Goal: Task Accomplishment & Management: Manage account settings

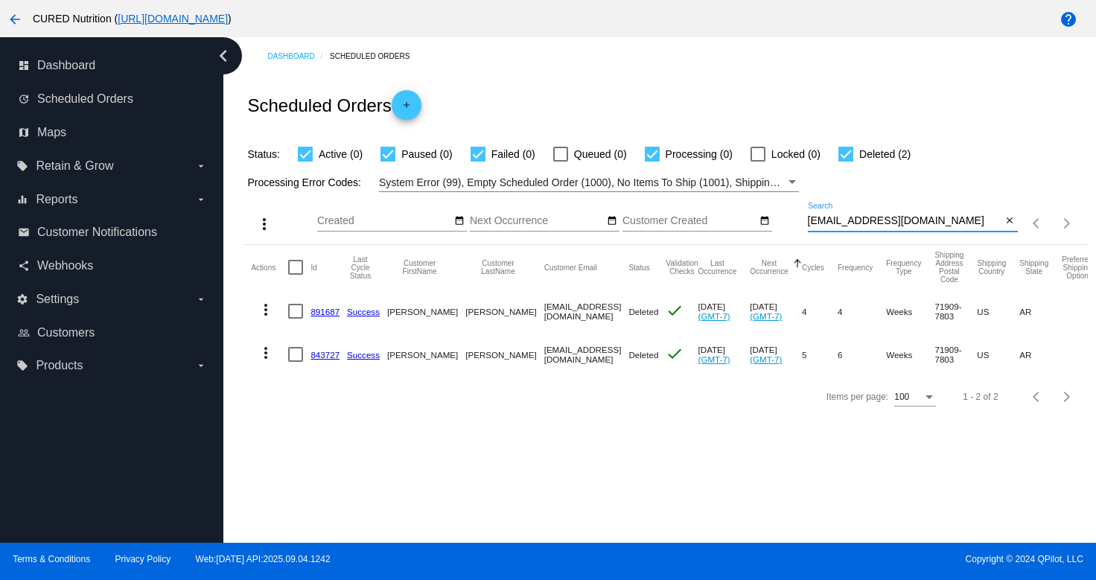
click at [876, 225] on input "[EMAIL_ADDRESS][DOMAIN_NAME]" at bounding box center [905, 221] width 194 height 12
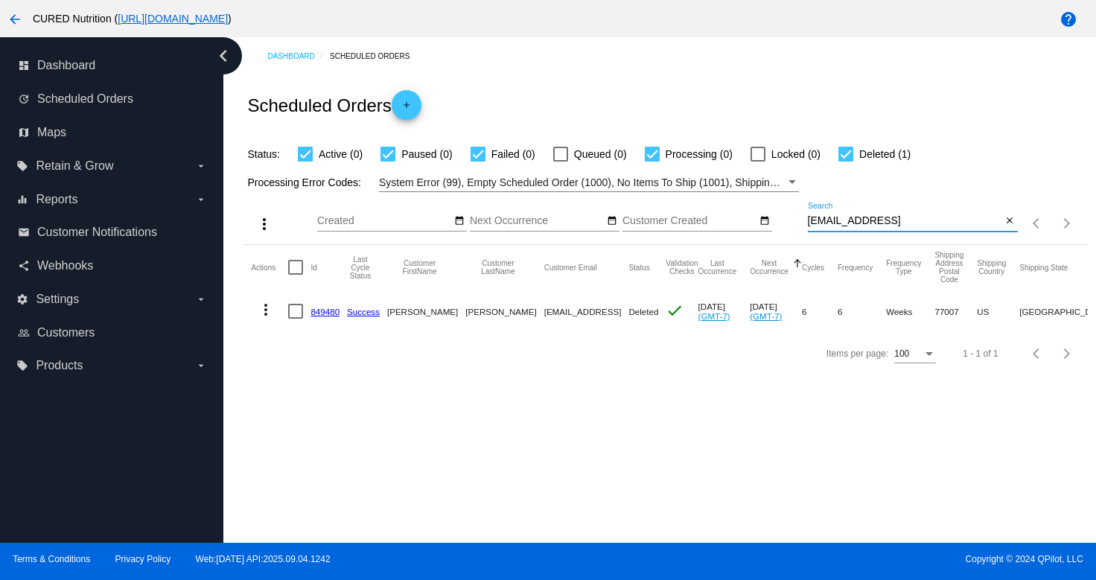
drag, startPoint x: 956, startPoint y: 221, endPoint x: 895, endPoint y: 221, distance: 61.1
click at [895, 221] on input "[EMAIL_ADDRESS]" at bounding box center [905, 221] width 194 height 12
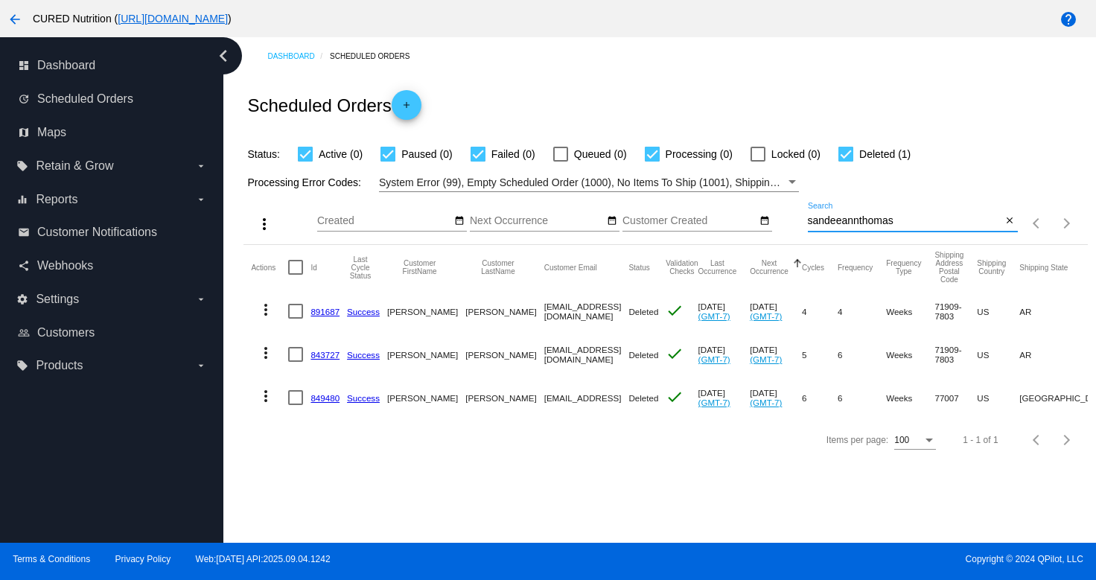
type input "[EMAIL_ADDRESS][DOMAIN_NAME]"
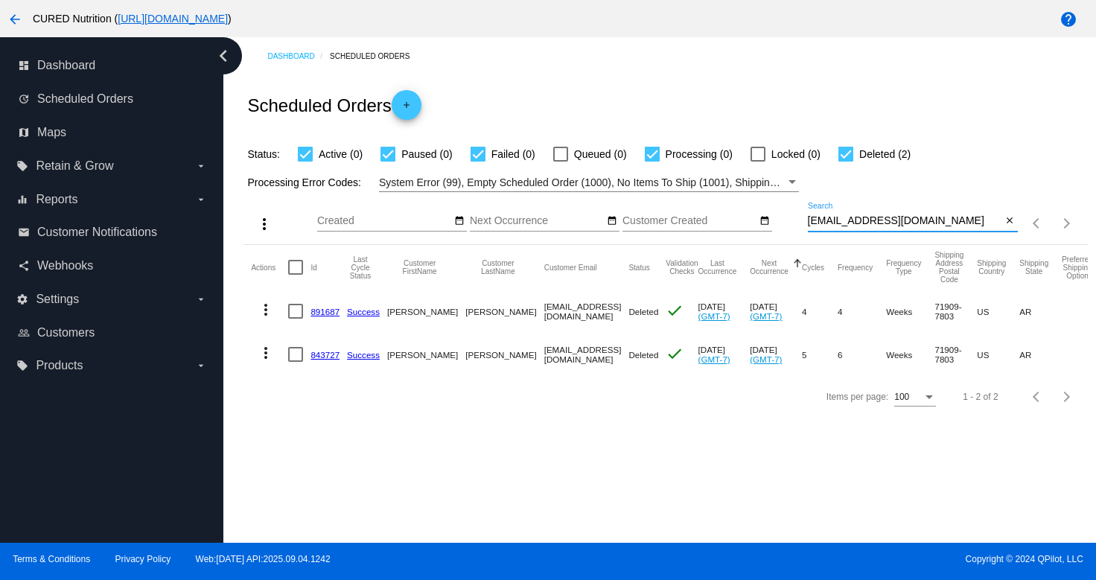
click at [321, 355] on link "843727" at bounding box center [325, 355] width 29 height 10
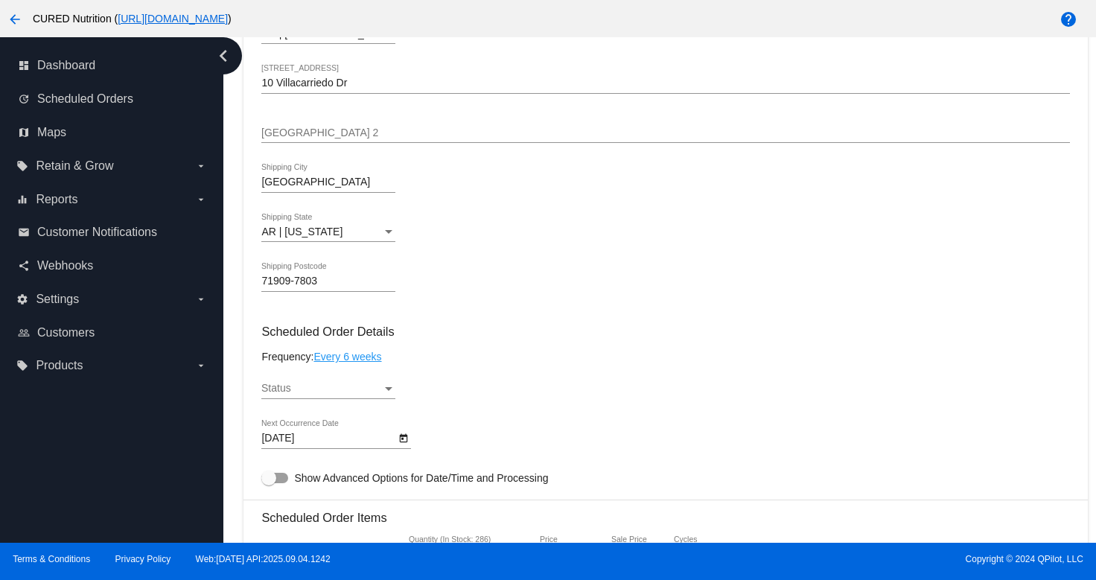
scroll to position [637, 0]
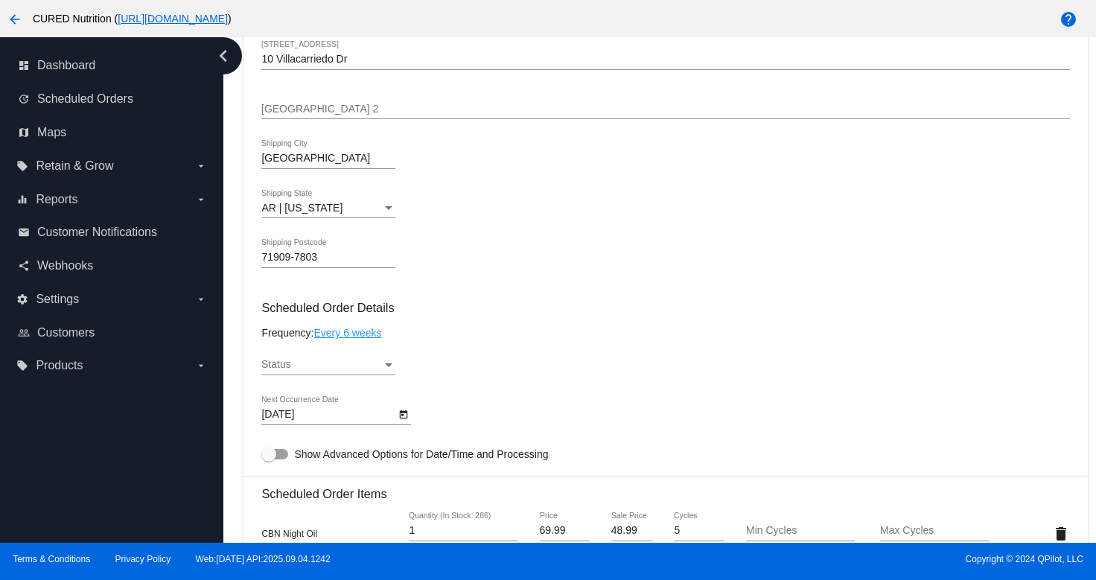
click at [380, 371] on div "Status" at bounding box center [321, 365] width 121 height 12
click at [345, 375] on span "Active" at bounding box center [328, 374] width 134 height 31
click at [387, 371] on div "Status" at bounding box center [388, 365] width 13 height 12
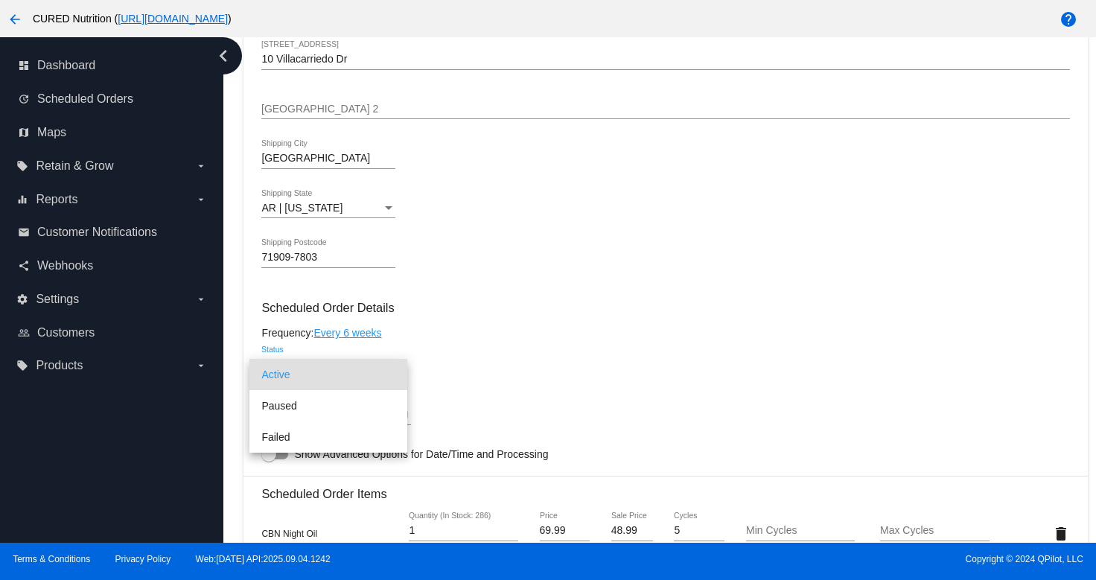
click at [510, 356] on div at bounding box center [548, 290] width 1096 height 580
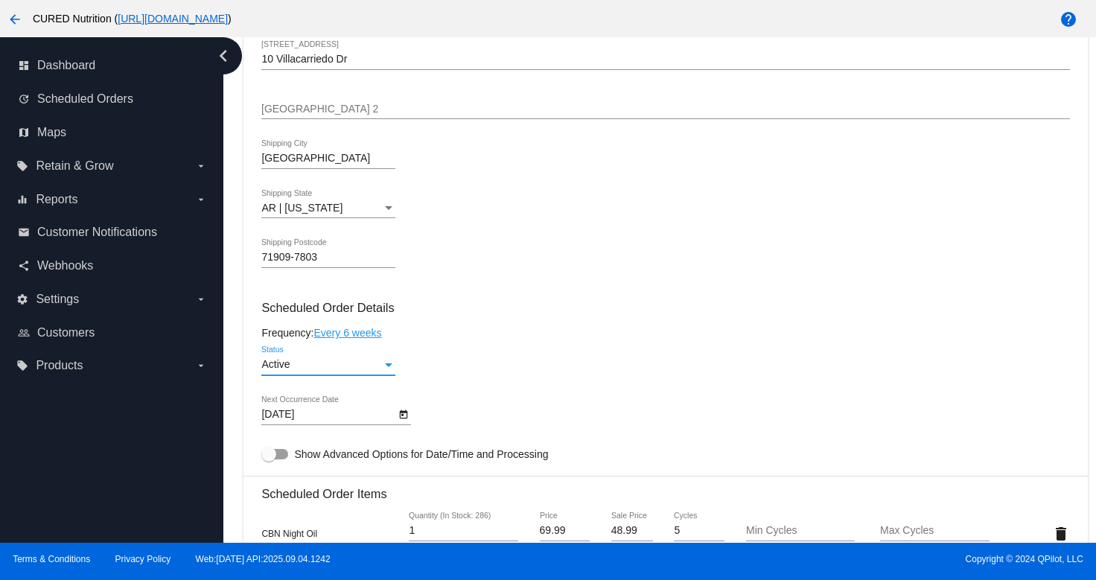
click at [385, 367] on div "Status" at bounding box center [388, 365] width 7 height 4
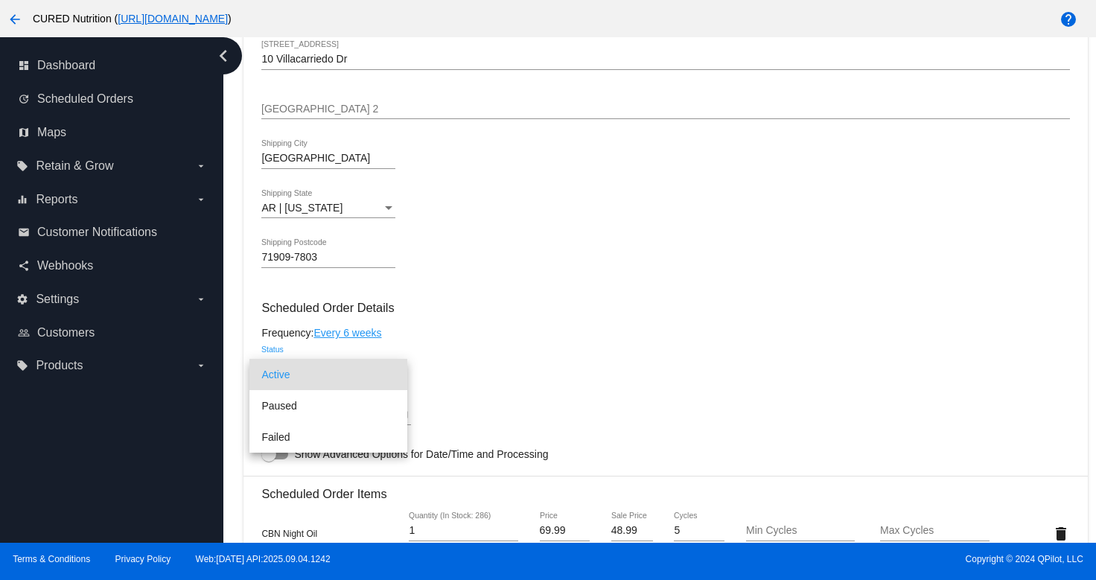
click at [488, 372] on div at bounding box center [548, 290] width 1096 height 580
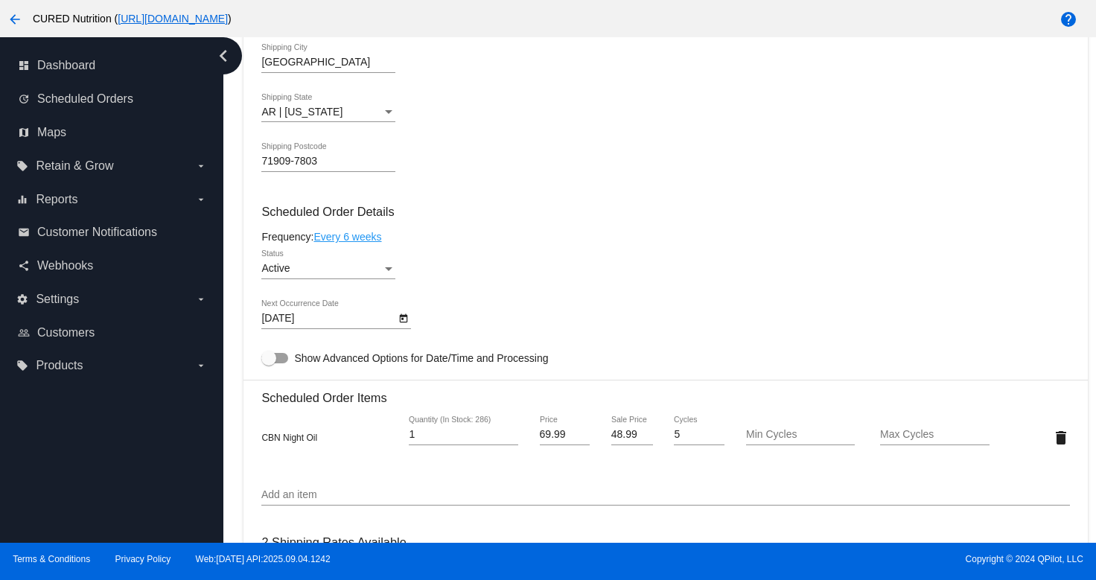
scroll to position [799, 0]
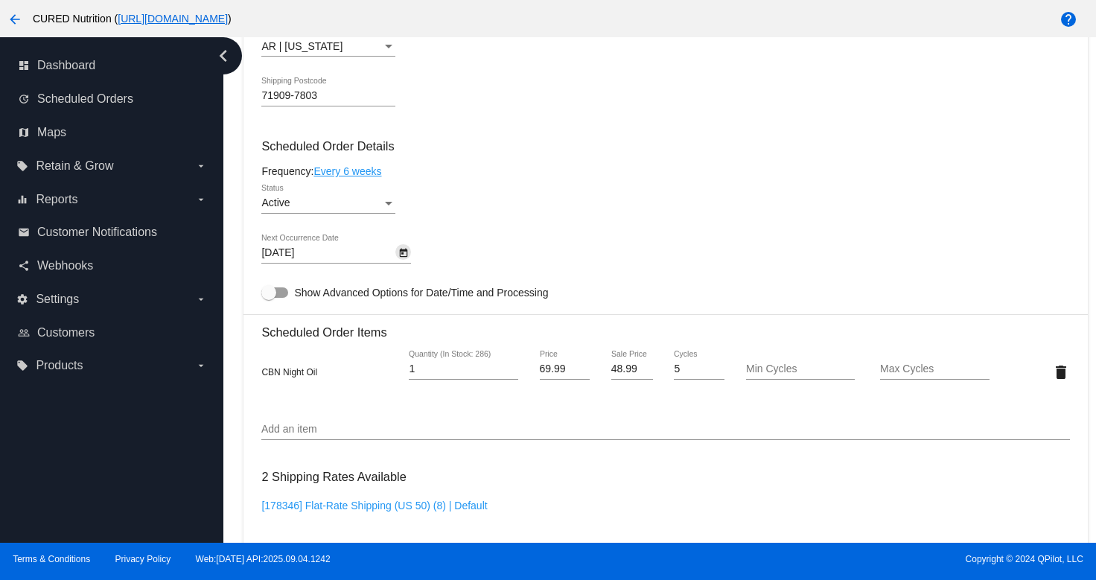
click at [400, 258] on icon "Open calendar" at bounding box center [404, 253] width 8 height 9
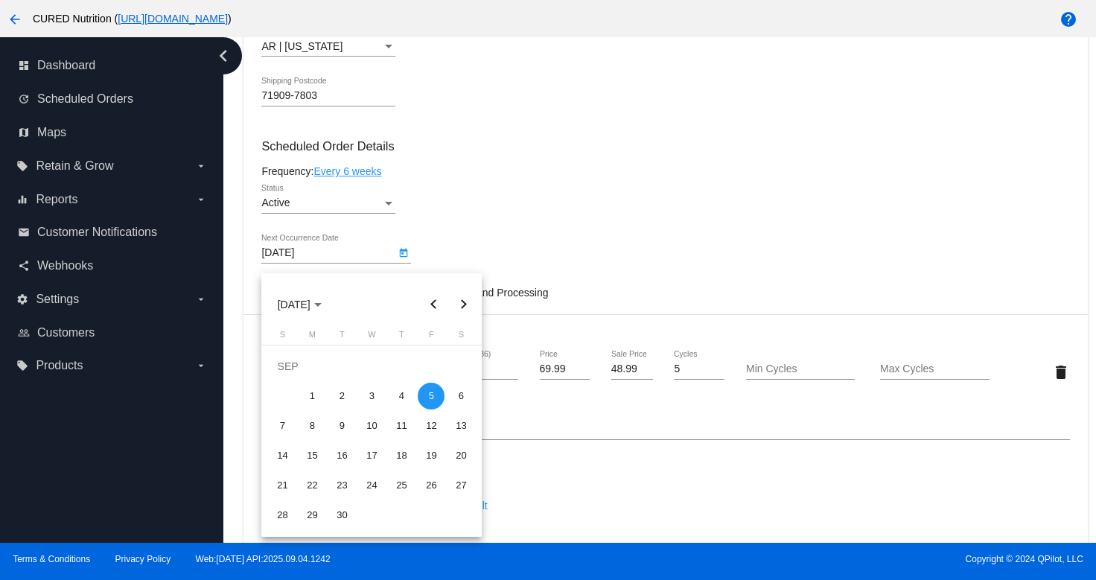
click at [468, 302] on button "Next month" at bounding box center [463, 305] width 30 height 30
click at [433, 483] on div "31" at bounding box center [431, 485] width 27 height 27
type input "[DATE]"
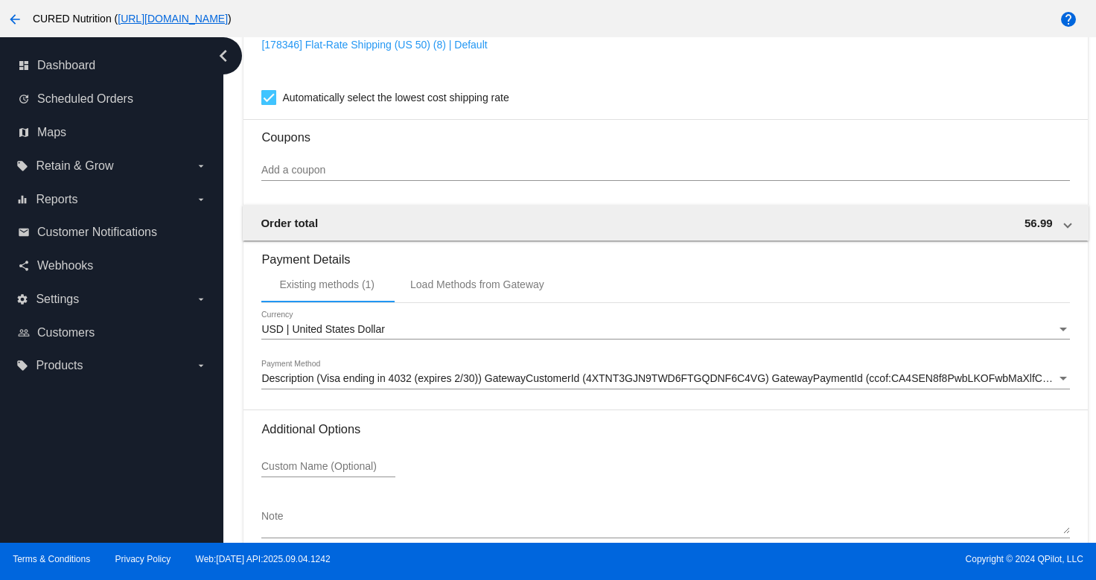
scroll to position [1351, 0]
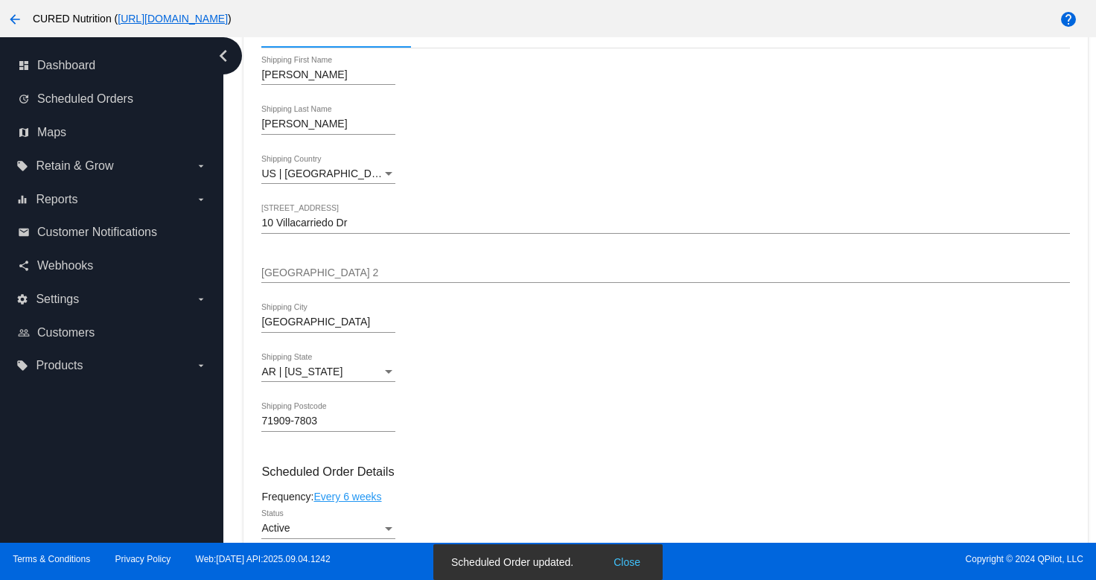
scroll to position [0, 0]
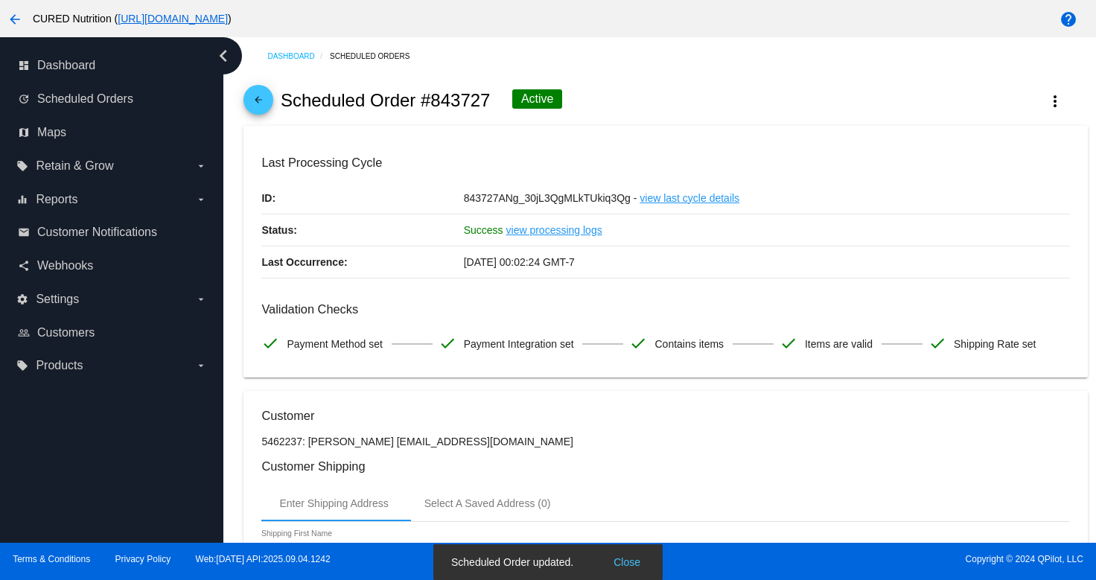
click at [257, 112] on mat-icon "arrow_back" at bounding box center [258, 104] width 18 height 18
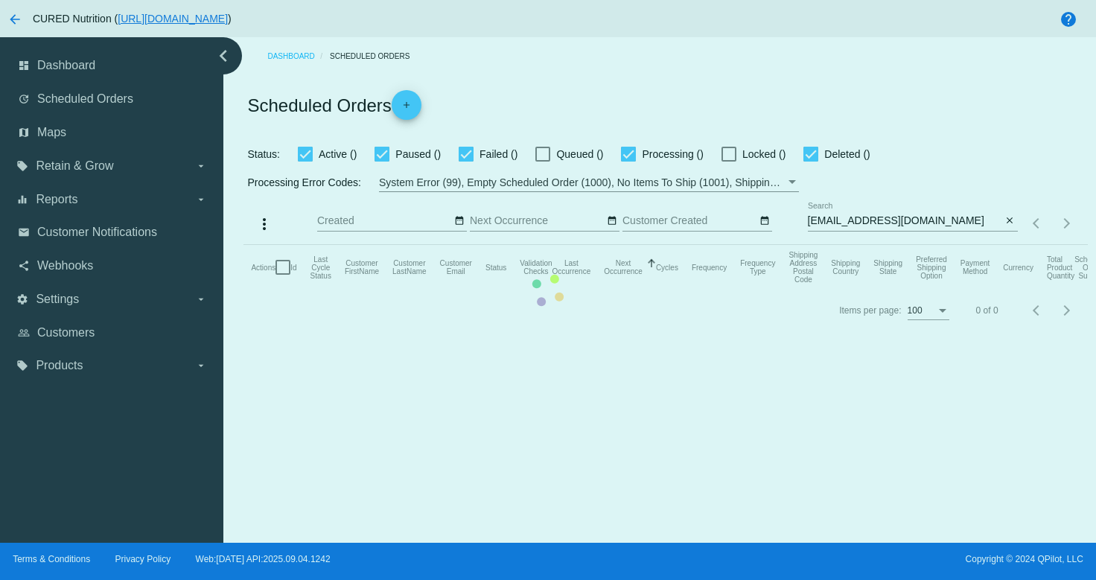
checkbox input "true"
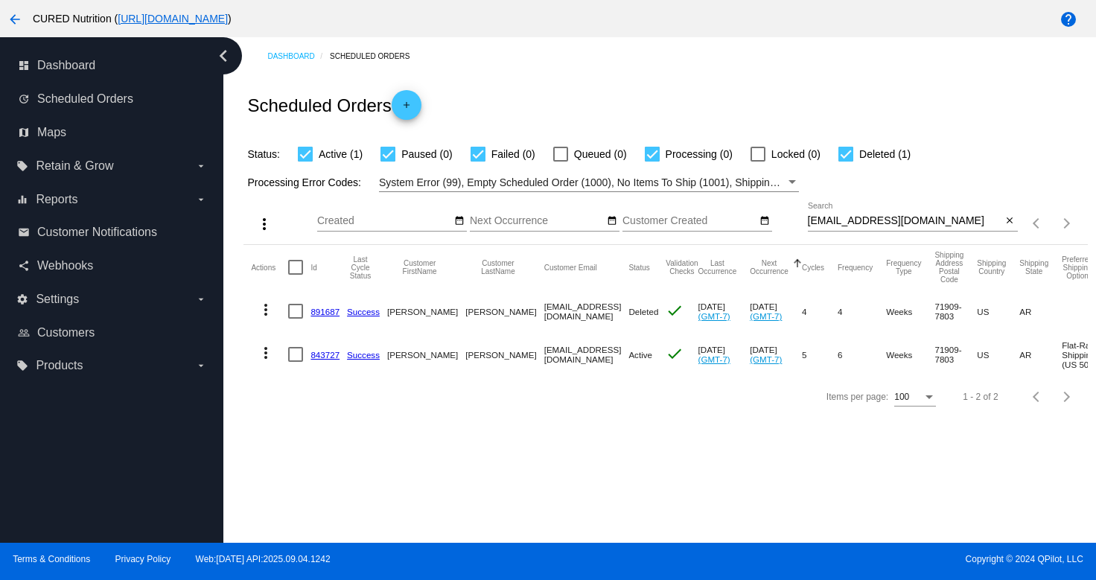
click at [321, 311] on link "891687" at bounding box center [325, 312] width 29 height 10
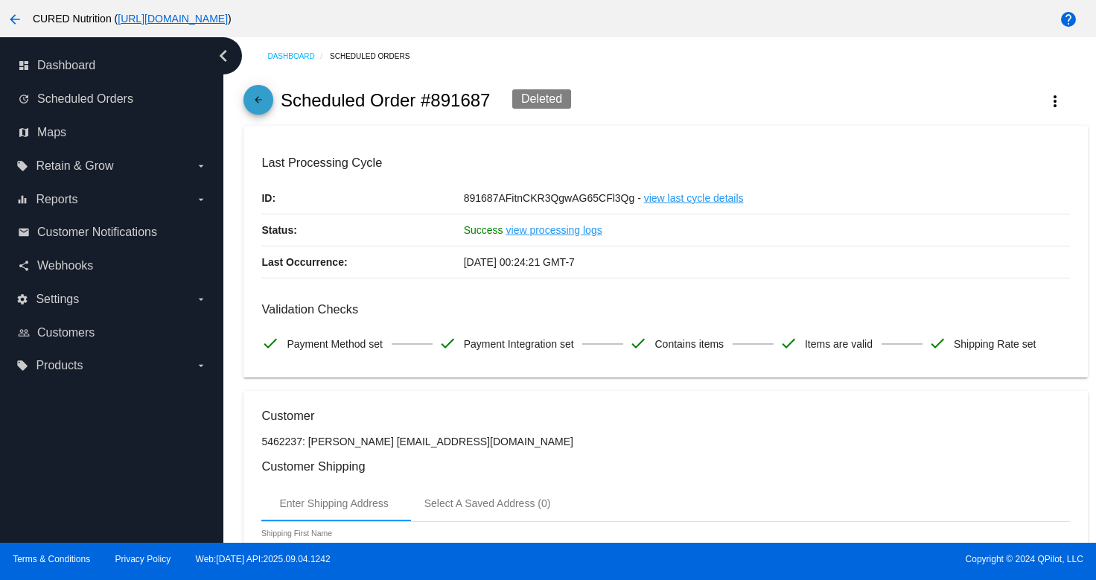
click at [253, 105] on mat-icon "arrow_back" at bounding box center [258, 104] width 18 height 18
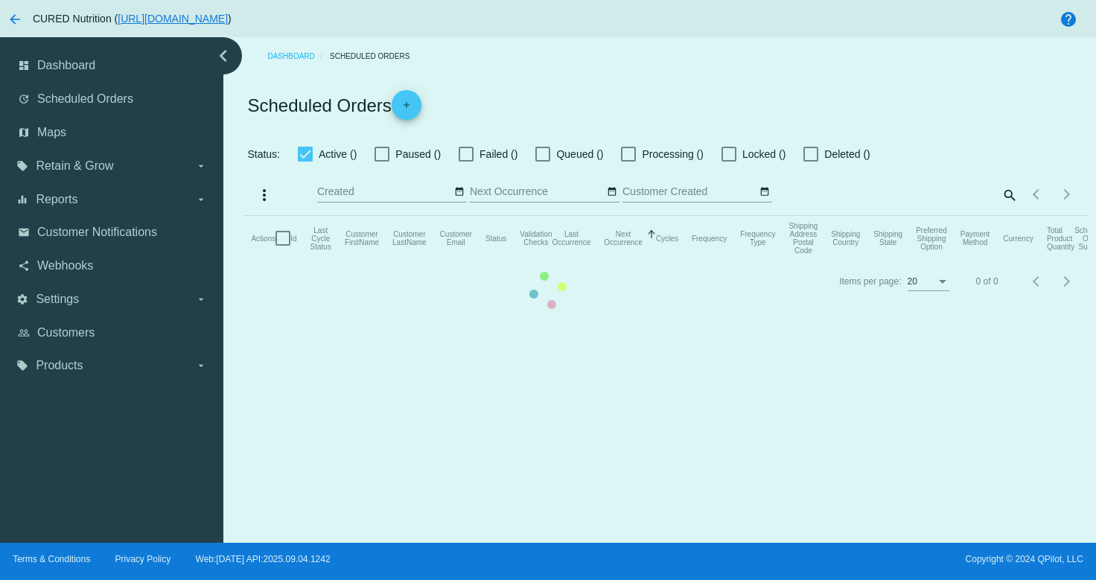
checkbox input "true"
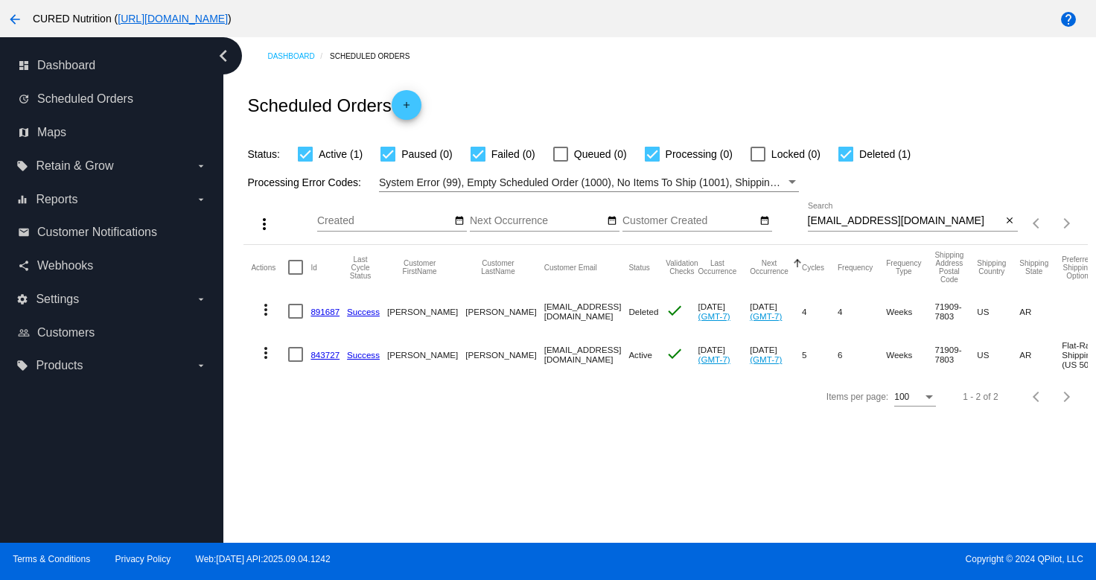
click at [932, 223] on input "[EMAIL_ADDRESS][DOMAIN_NAME]" at bounding box center [905, 221] width 194 height 12
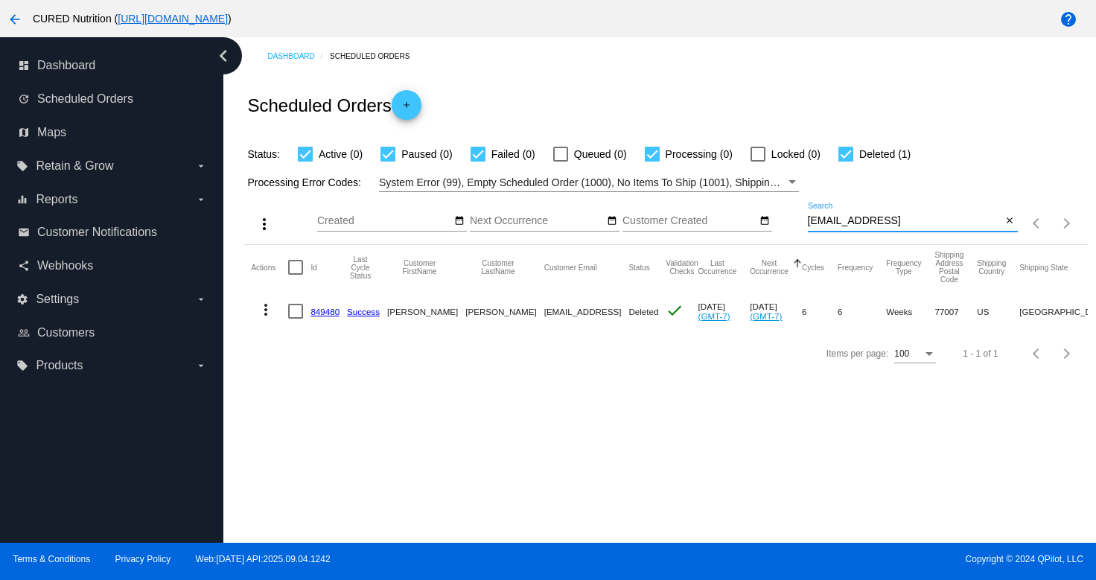
type input "[EMAIL_ADDRESS]"
click at [331, 313] on link "849480" at bounding box center [325, 312] width 29 height 10
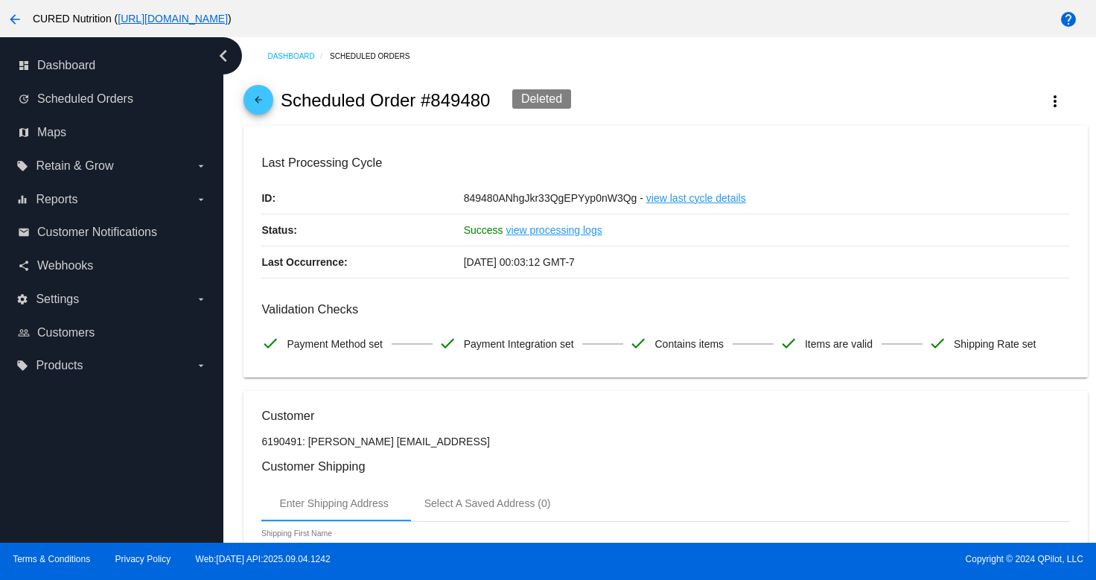
click at [276, 109] on div "arrow_back Scheduled Order #849480 Deleted more_vert" at bounding box center [666, 100] width 844 height 51
click at [253, 97] on mat-icon "arrow_back" at bounding box center [258, 104] width 18 height 18
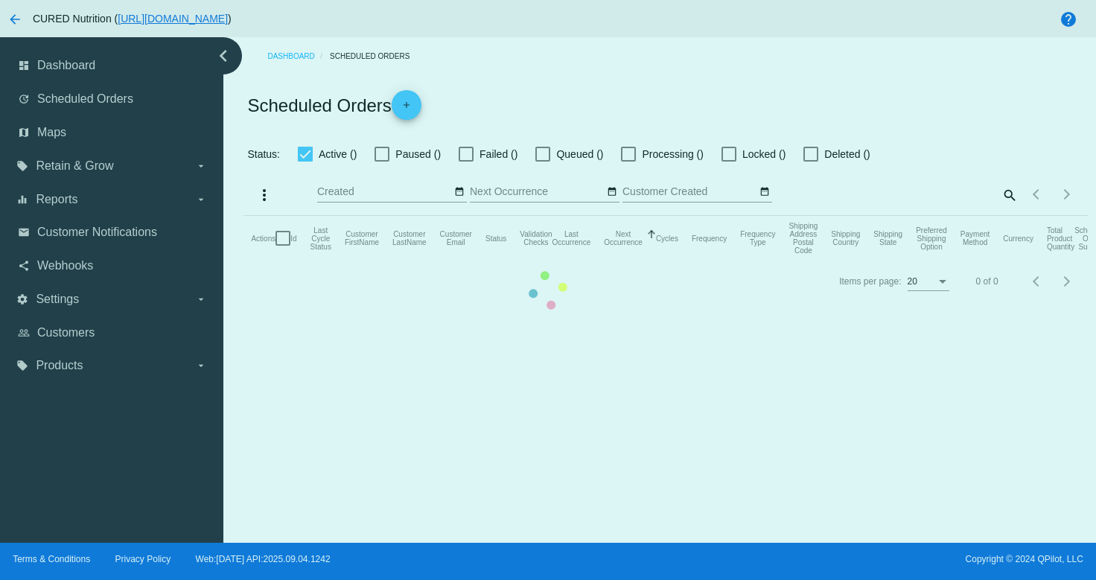
checkbox input "true"
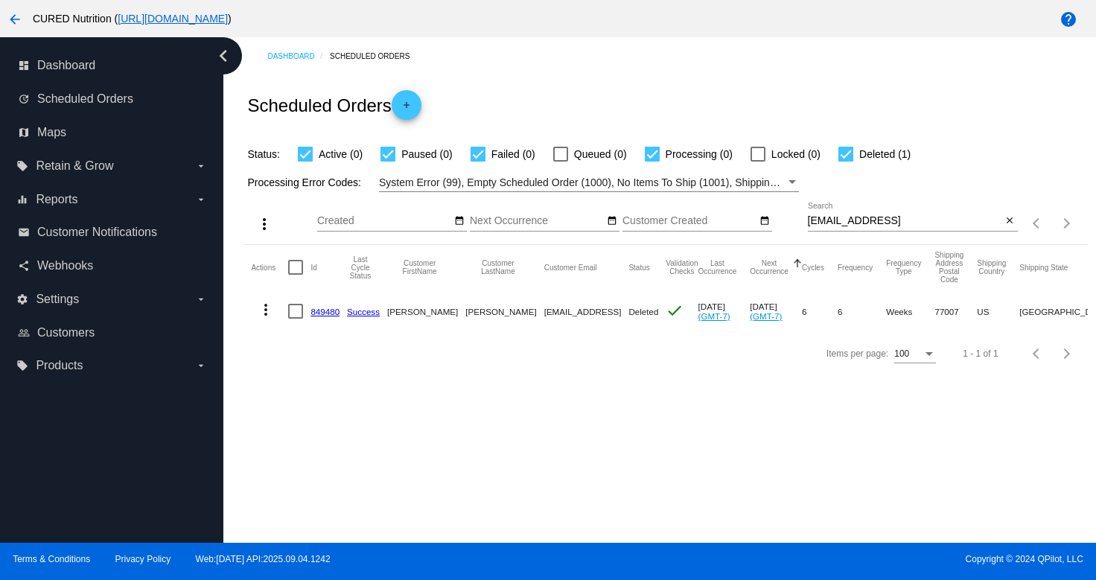
click at [930, 223] on input "[EMAIL_ADDRESS]" at bounding box center [905, 221] width 194 height 12
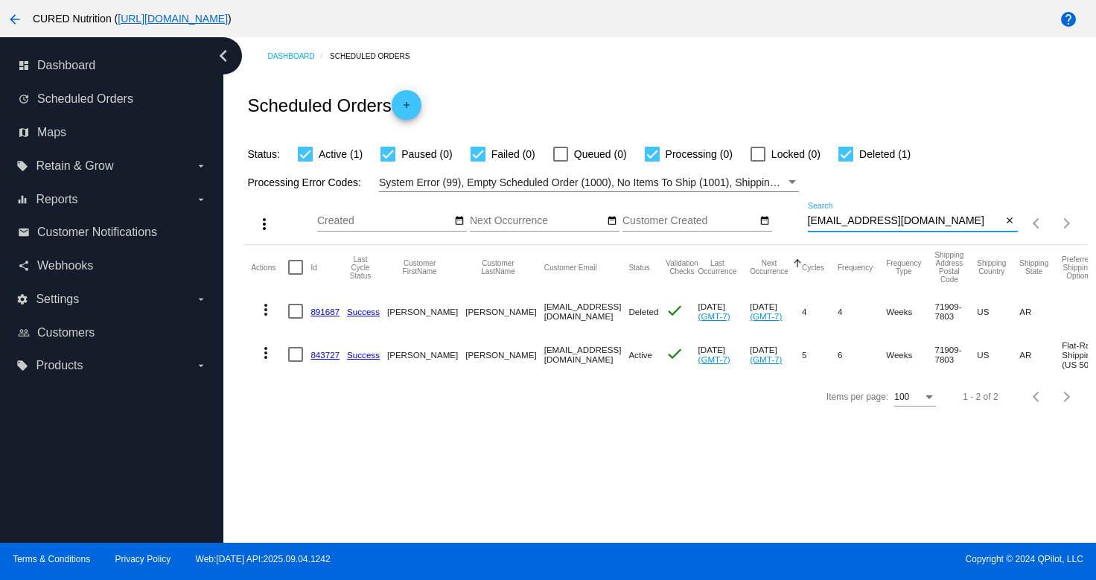
type input "[EMAIL_ADDRESS][DOMAIN_NAME]"
click at [326, 353] on link "843727" at bounding box center [325, 355] width 29 height 10
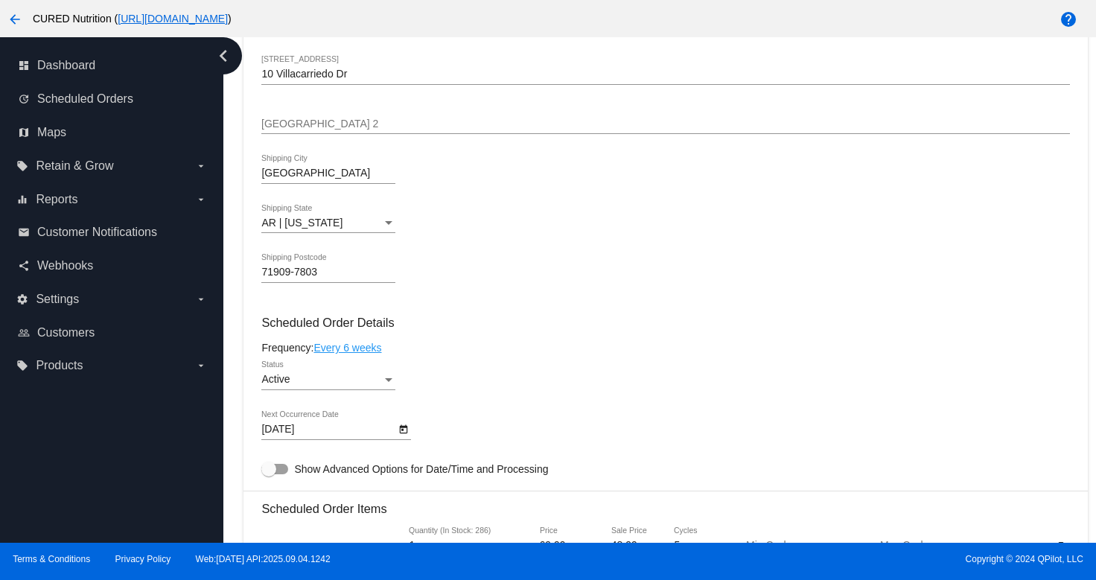
scroll to position [781, 0]
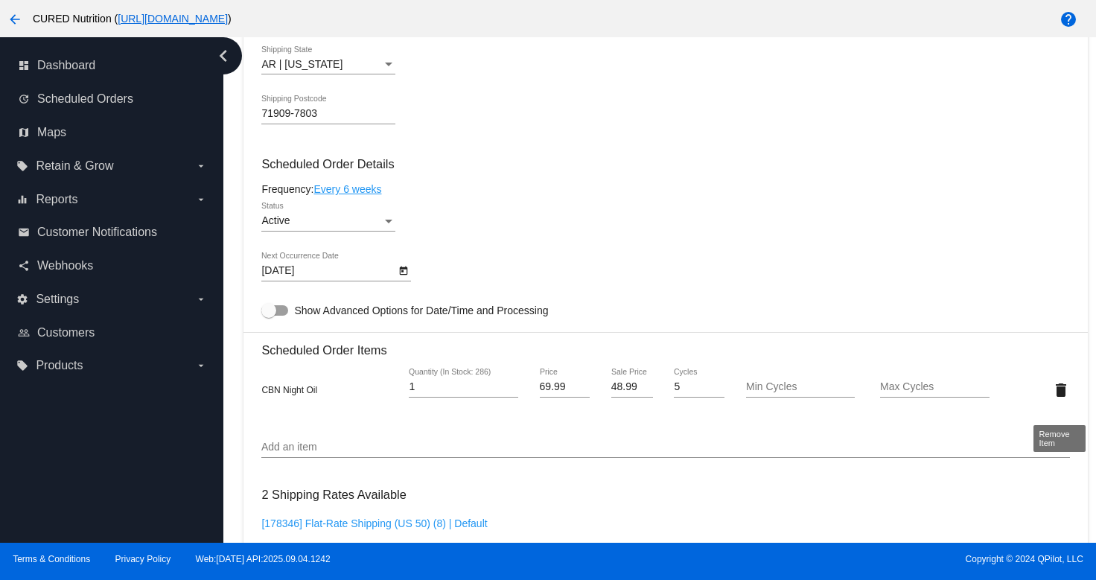
click at [1057, 396] on mat-icon "delete" at bounding box center [1061, 390] width 18 height 18
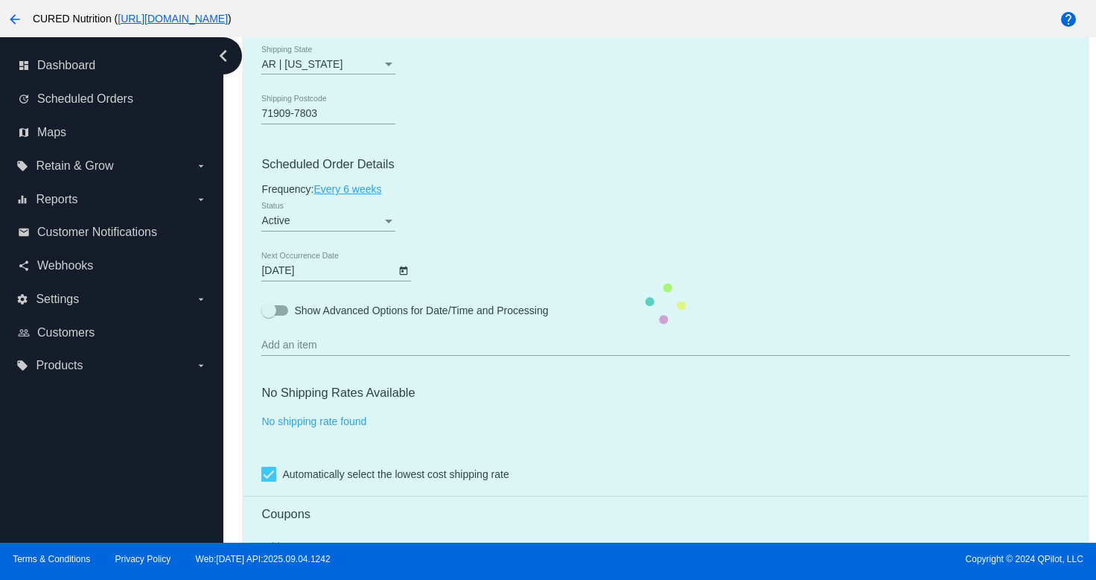
scroll to position [812, 0]
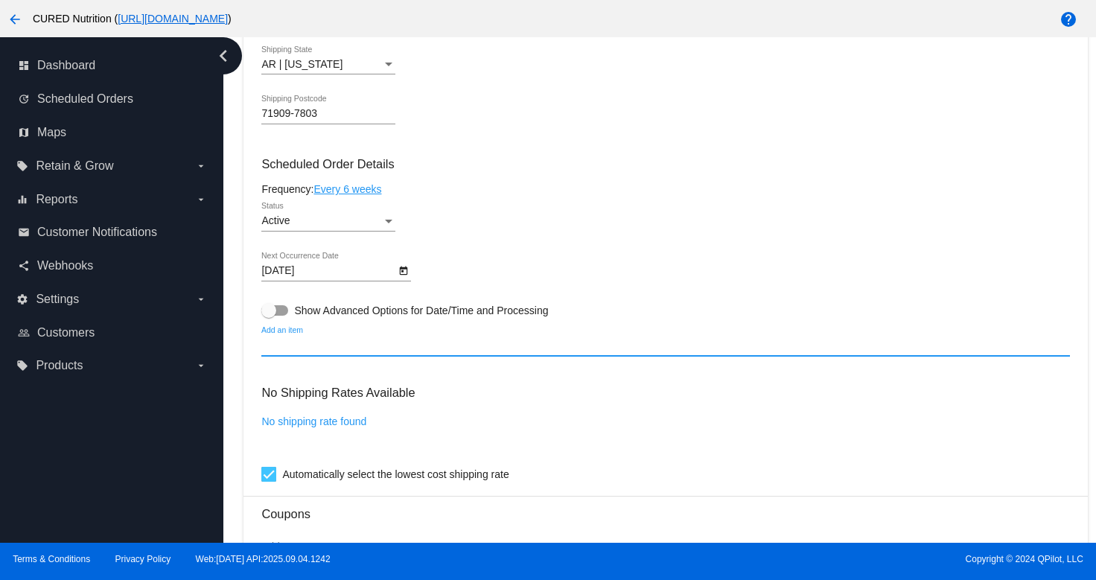
click at [334, 351] on input "Add an item" at bounding box center [665, 346] width 808 height 12
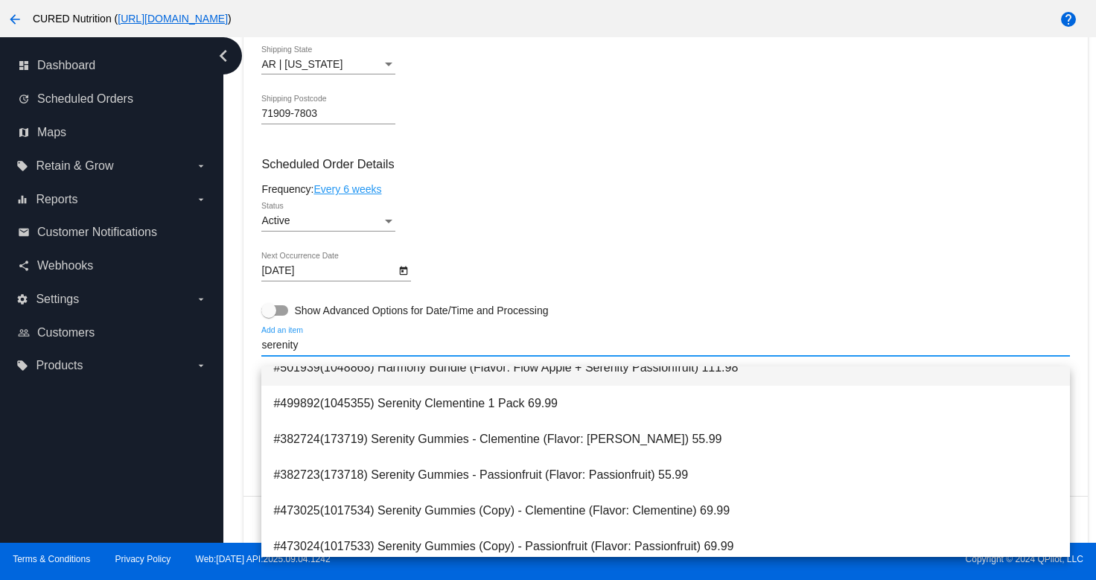
scroll to position [61, 0]
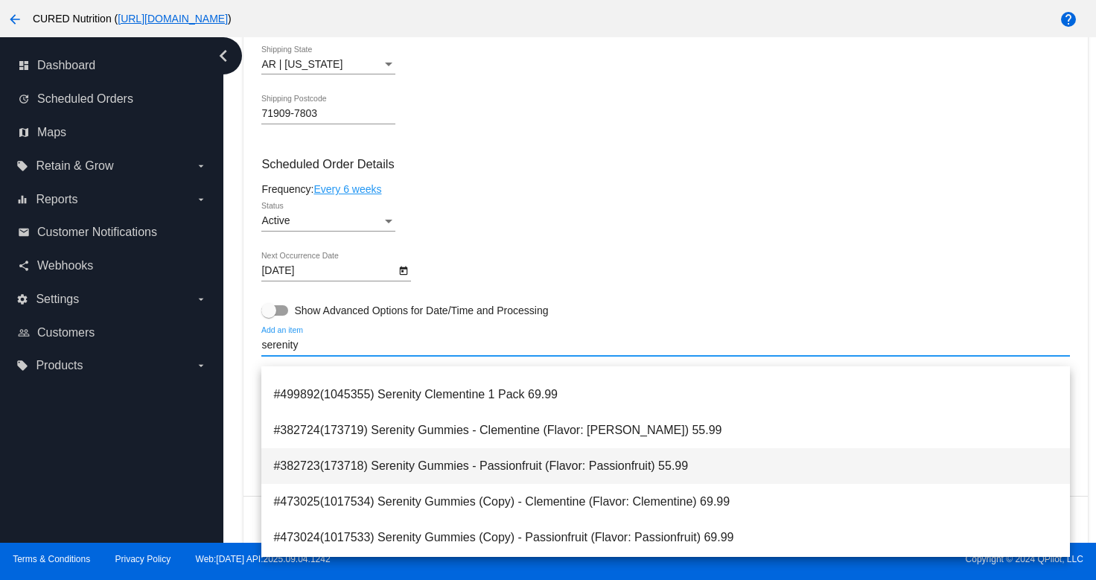
type input "serenity"
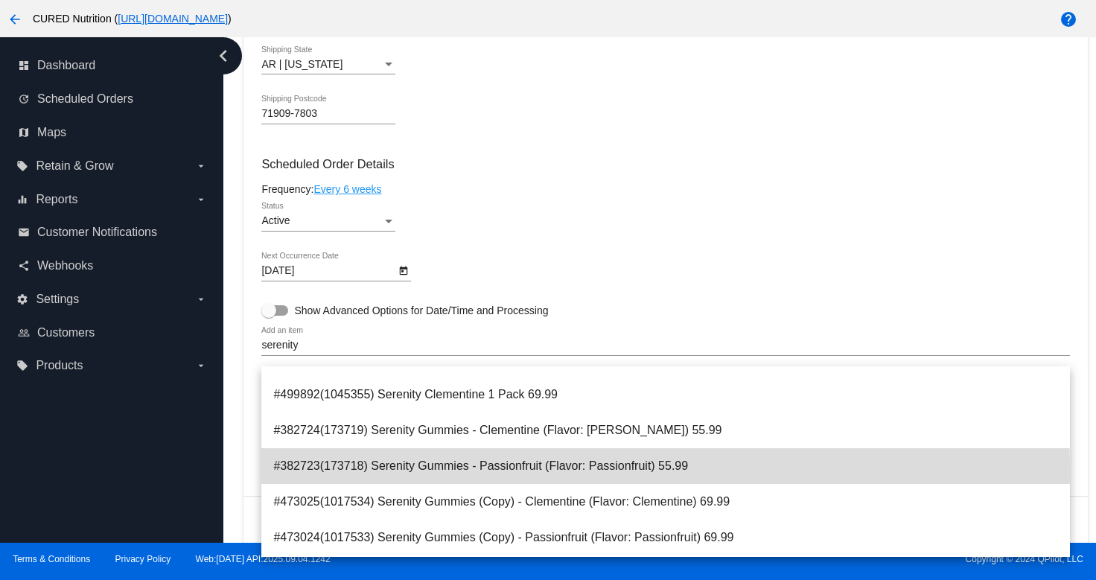
click at [424, 471] on span "#382723(173718) Serenity Gummies - Passionfruit (Flavor: Passionfruit) 55.99" at bounding box center [665, 466] width 784 height 36
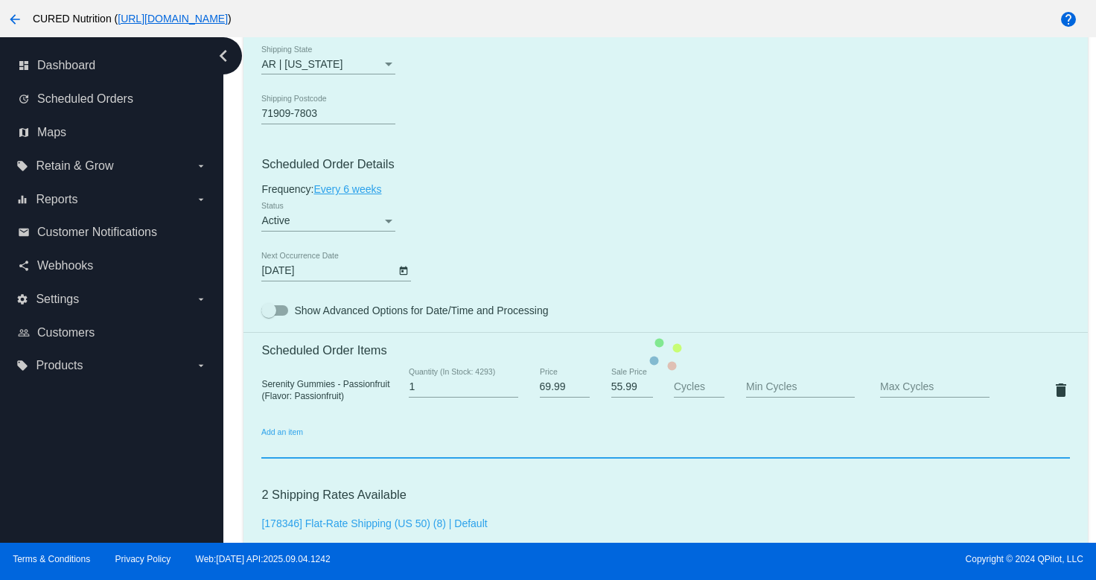
scroll to position [781, 0]
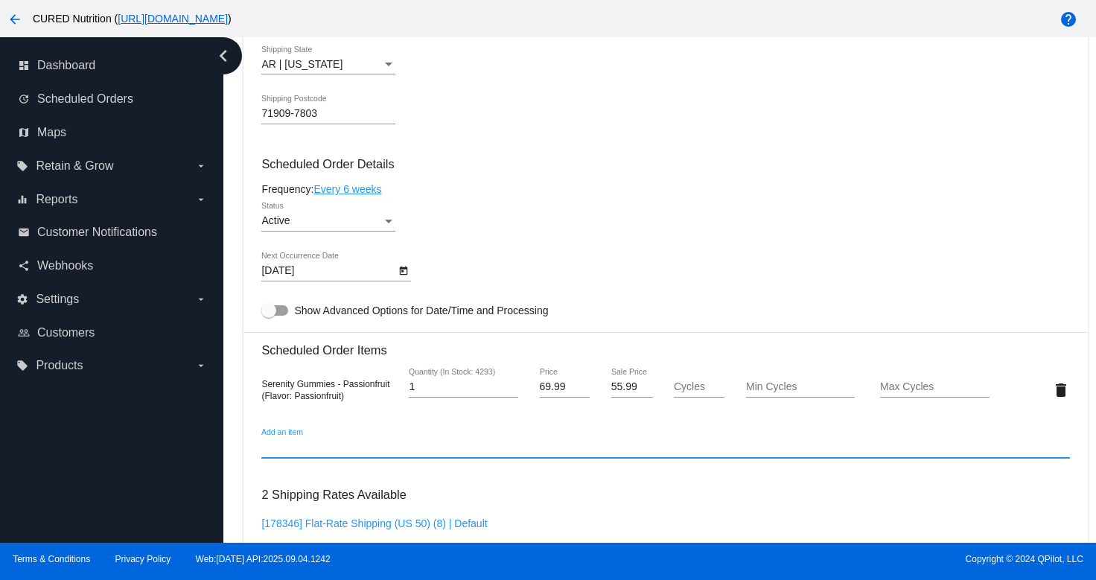
click at [623, 393] on input "55.99" at bounding box center [632, 387] width 42 height 12
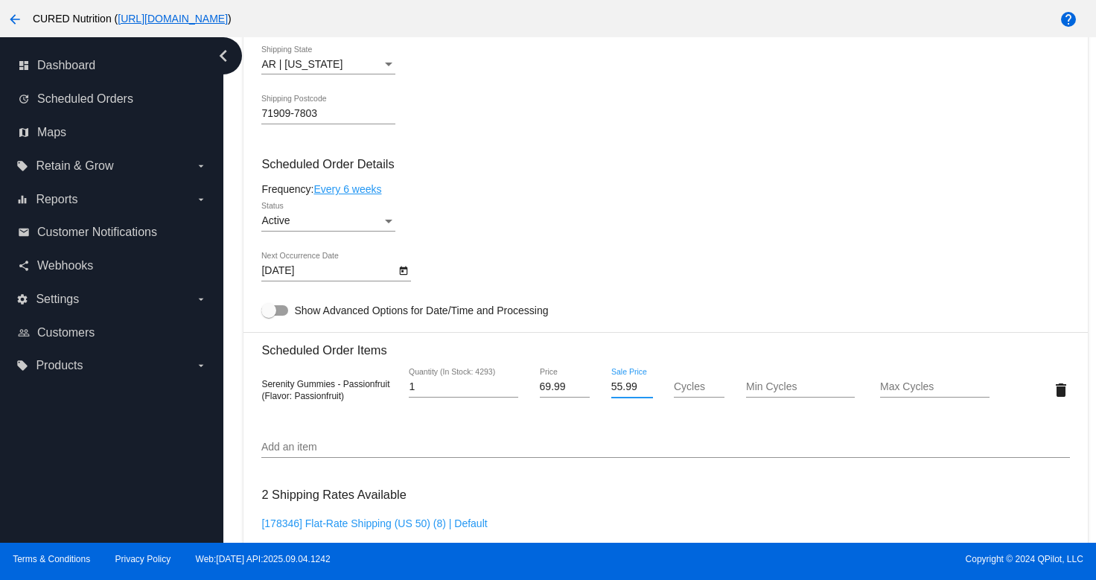
click at [623, 393] on input "55.99" at bounding box center [632, 387] width 42 height 12
type input "48.99"
click at [237, 442] on div "Dashboard Scheduled Orders arrow_back Scheduled Order #843727 Active more_vert …" at bounding box center [665, 177] width 861 height 1843
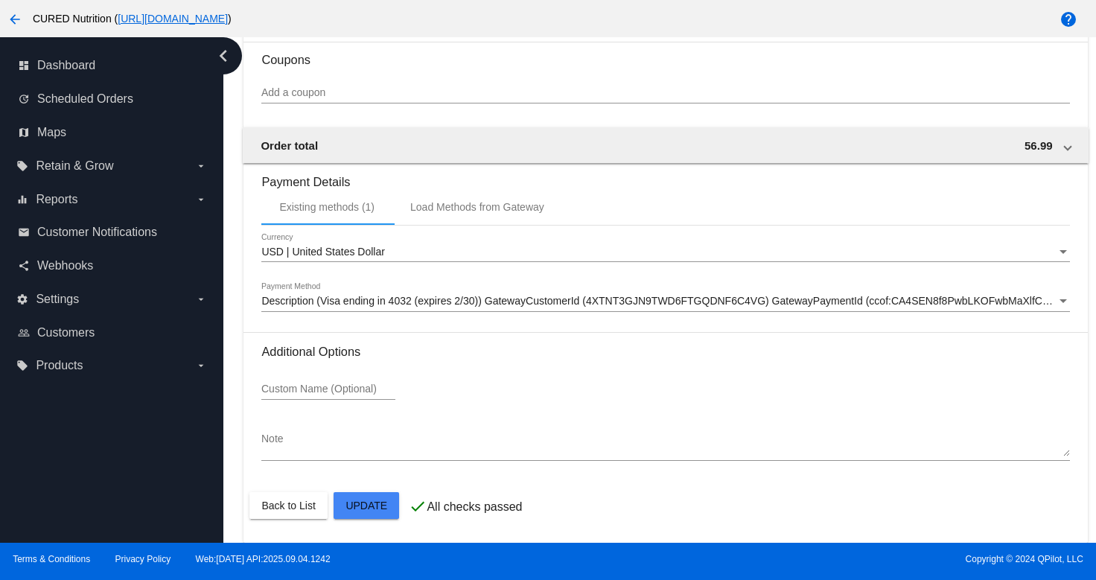
scroll to position [1348, 0]
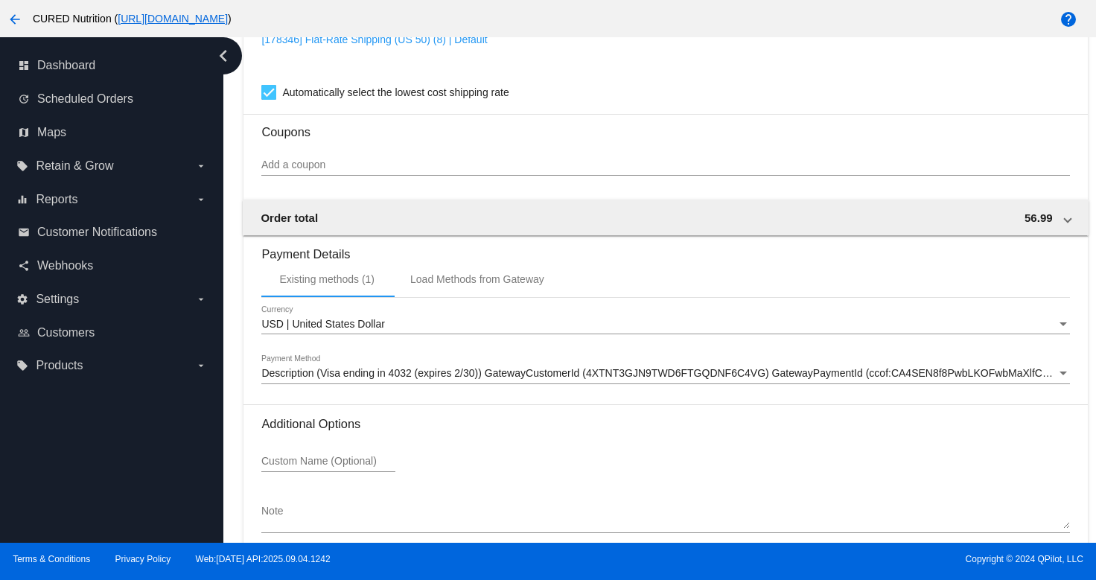
scroll to position [1351, 0]
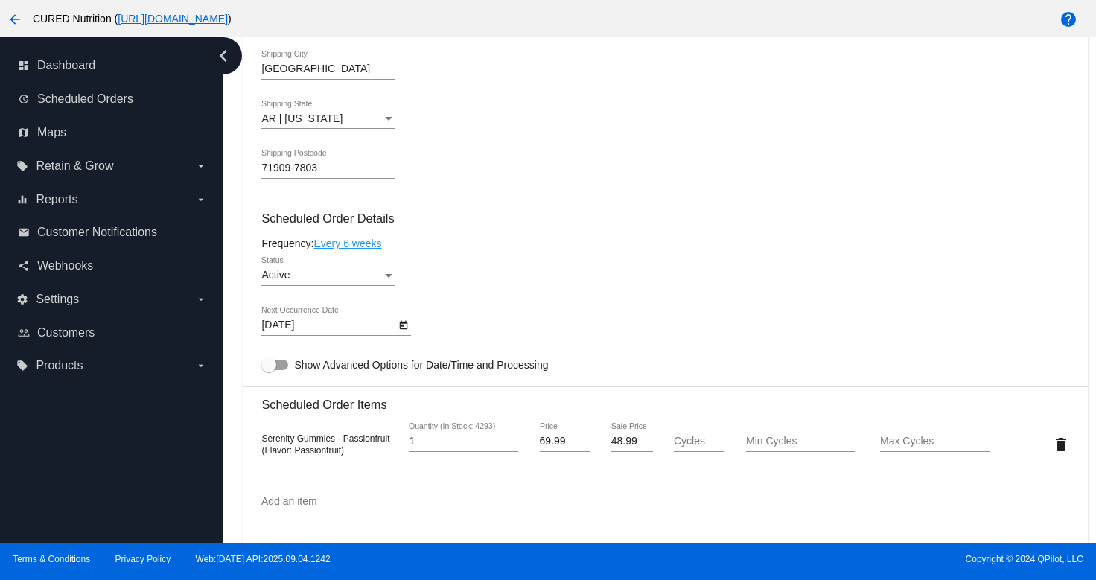
scroll to position [726, 0]
